Goal: Task Accomplishment & Management: Manage account settings

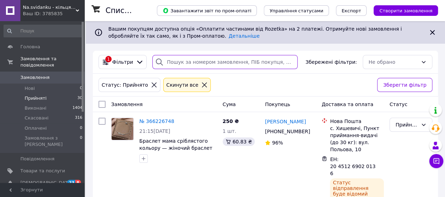
click at [174, 61] on input "search" at bounding box center [224, 62] width 145 height 14
paste input "20451265061987"
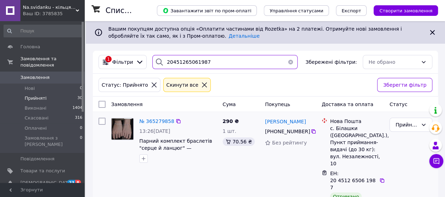
scroll to position [12, 0]
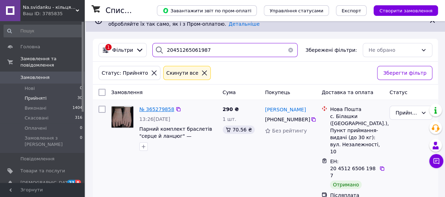
type input "20451265061987"
click at [157, 108] on span "№ 365279858" at bounding box center [156, 109] width 35 height 6
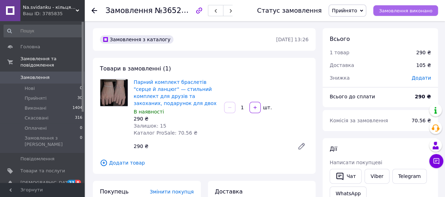
click at [394, 14] on button "Замовлення виконано" at bounding box center [406, 10] width 65 height 11
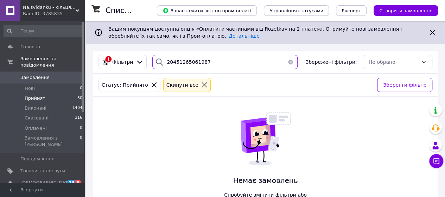
click at [190, 57] on input "20451265061987" at bounding box center [224, 62] width 145 height 14
paste input "47223"
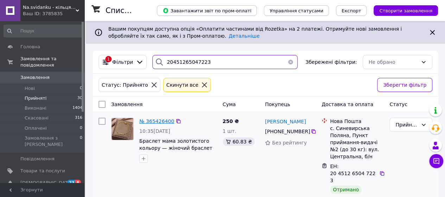
type input "20451265047223"
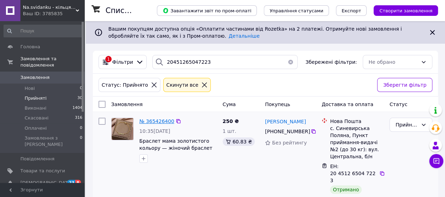
click at [158, 121] on span "№ 365426400" at bounding box center [156, 121] width 35 height 6
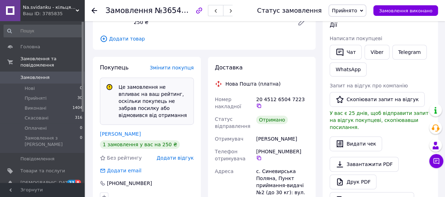
scroll to position [158, 0]
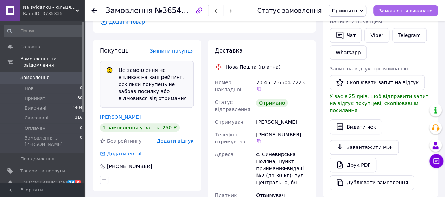
click at [398, 11] on span "Замовлення виконано" at bounding box center [406, 10] width 54 height 5
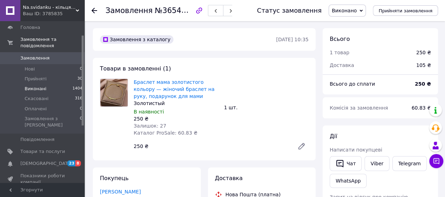
scroll to position [35, 0]
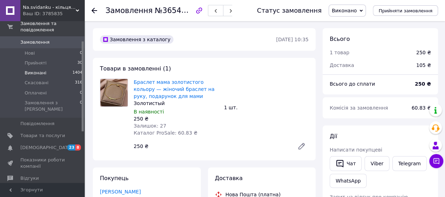
click at [42, 70] on span "Виконані" at bounding box center [36, 73] width 22 height 6
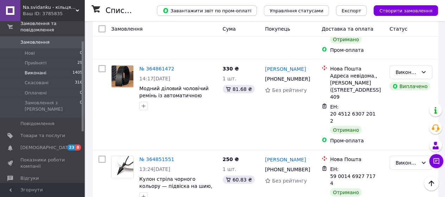
scroll to position [880, 0]
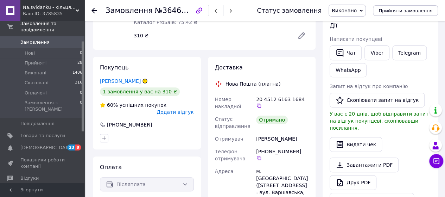
scroll to position [146, 0]
